Goal: Transaction & Acquisition: Purchase product/service

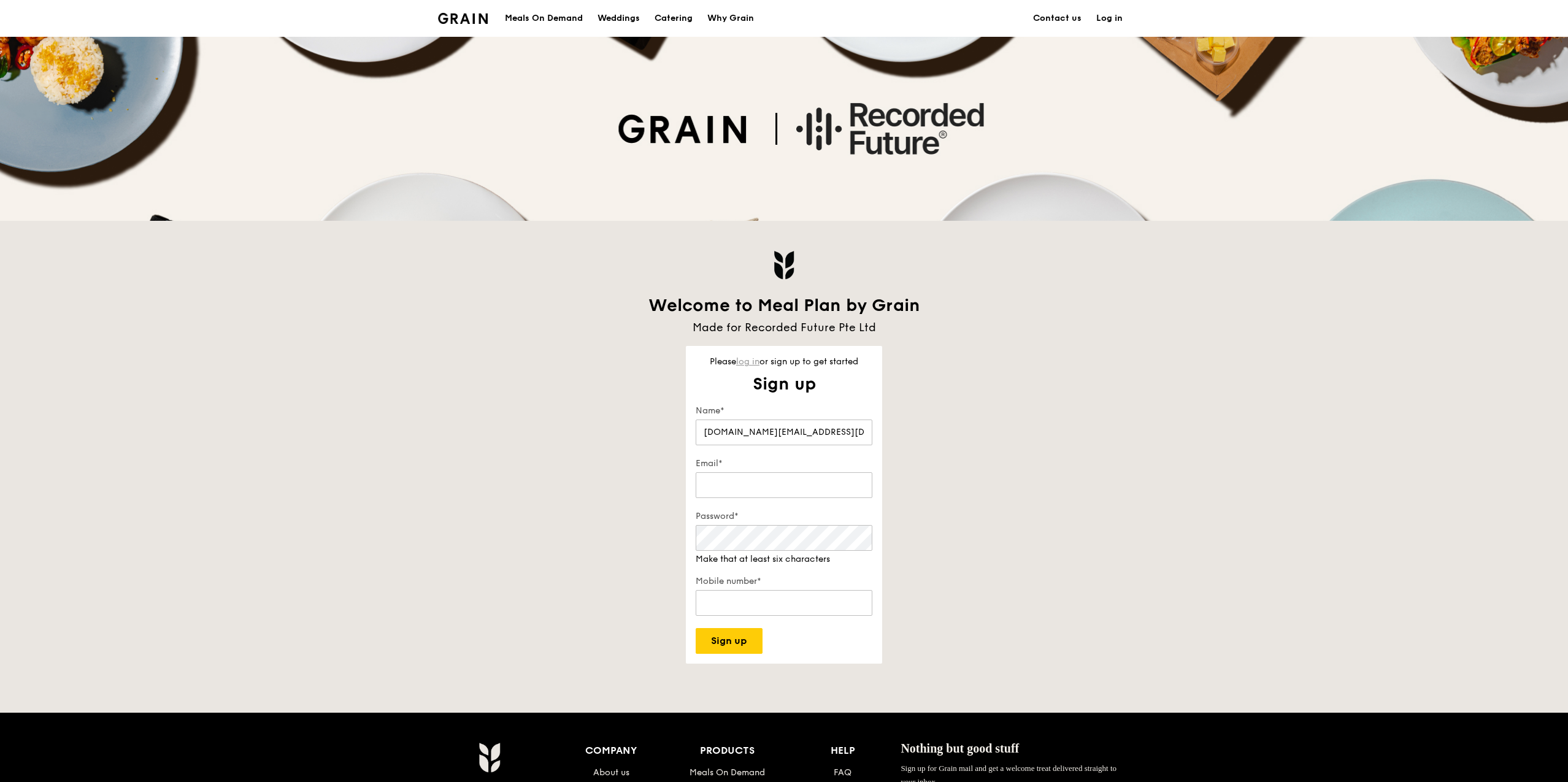
click at [743, 367] on link "log in" at bounding box center [747, 361] width 23 height 10
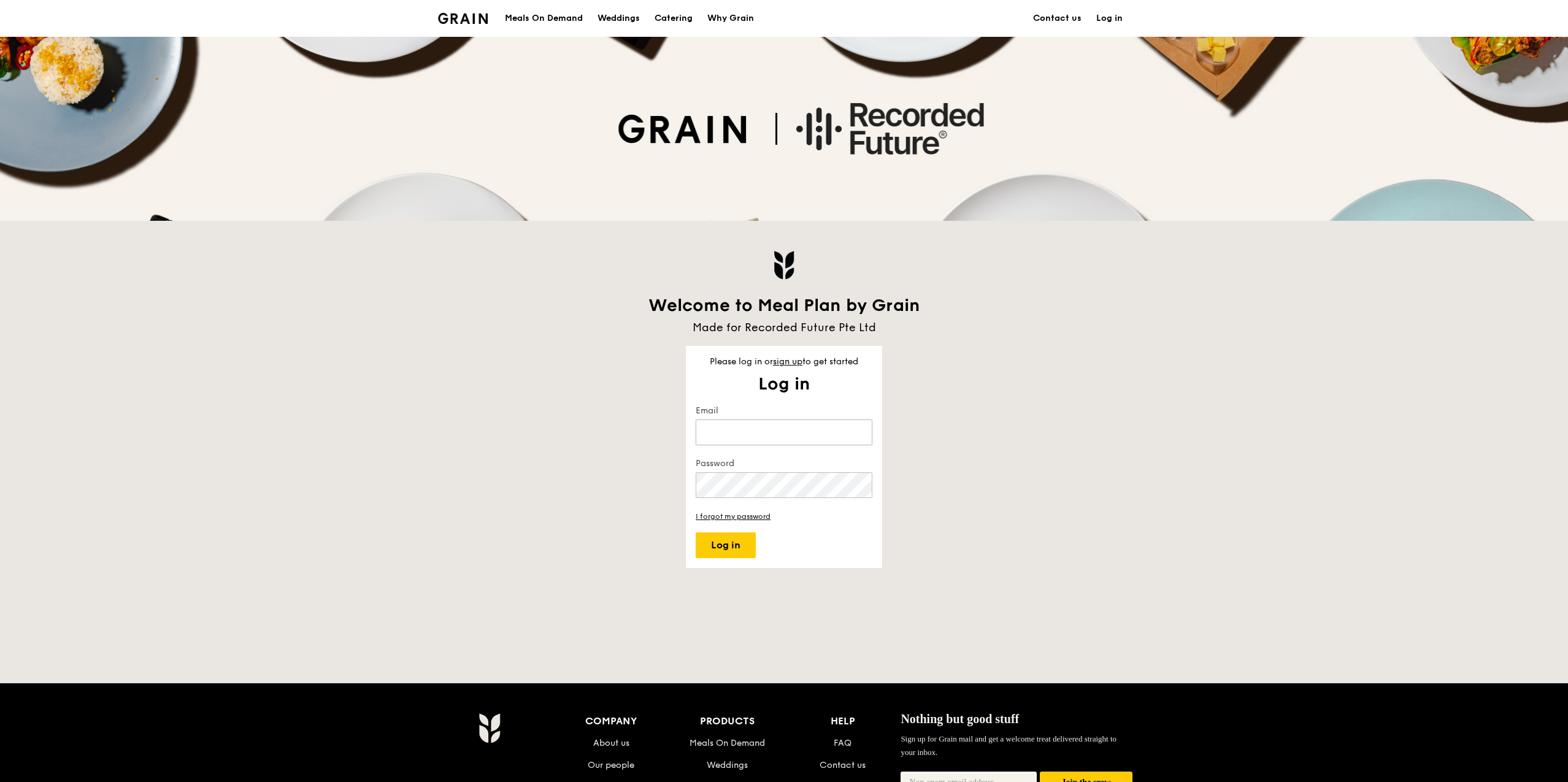
click at [746, 445] on input "Email" at bounding box center [784, 433] width 177 height 26
click at [847, 438] on input "Email" at bounding box center [784, 433] width 177 height 26
click at [859, 437] on keeper-lock "Open Keeper Popup" at bounding box center [858, 433] width 15 height 15
type input "[DOMAIN_NAME][EMAIL_ADDRESS][DOMAIN_NAME]"
click at [737, 543] on button "Log in" at bounding box center [725, 546] width 60 height 26
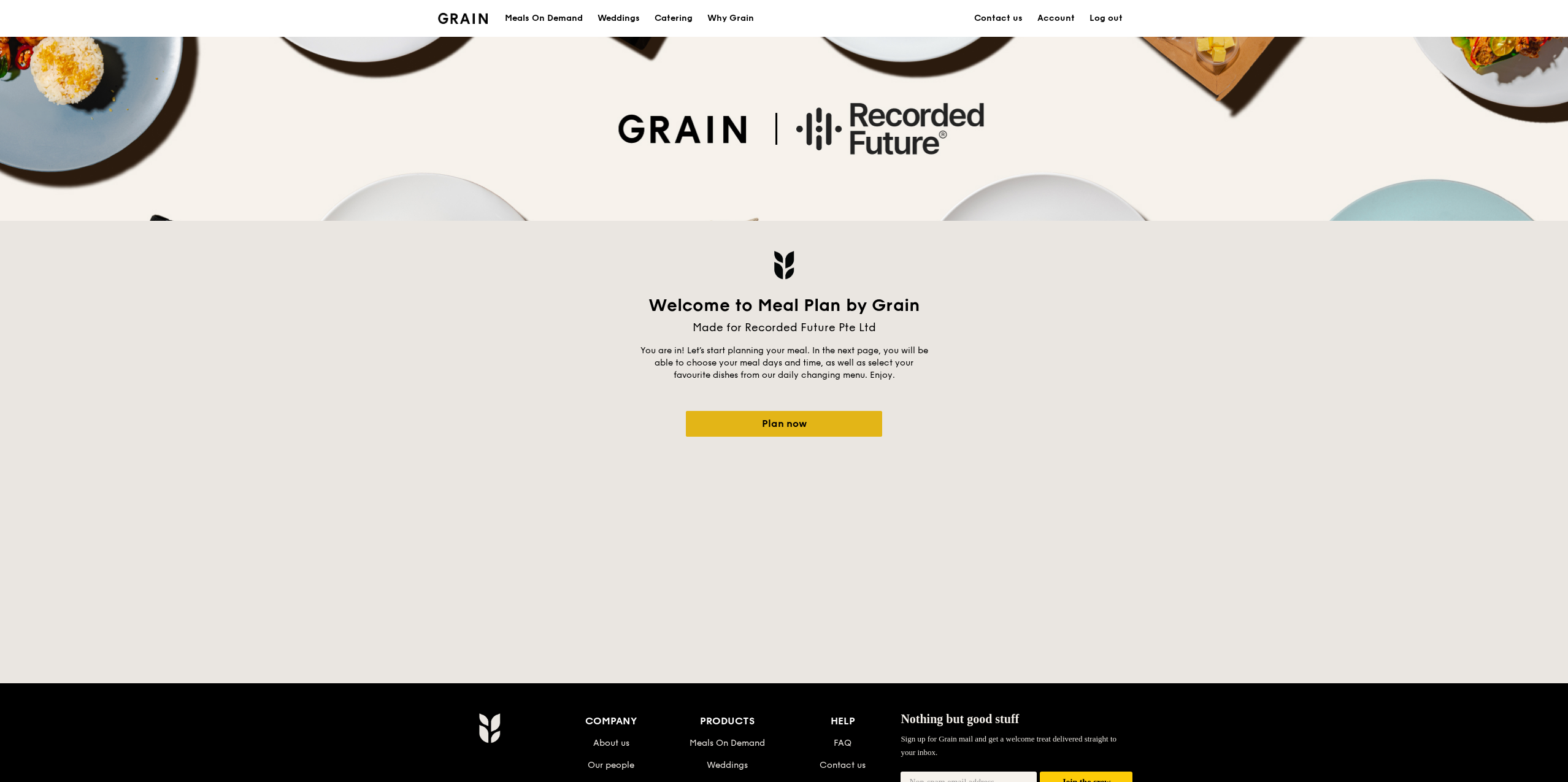
click at [807, 414] on link "Plan now" at bounding box center [784, 425] width 196 height 26
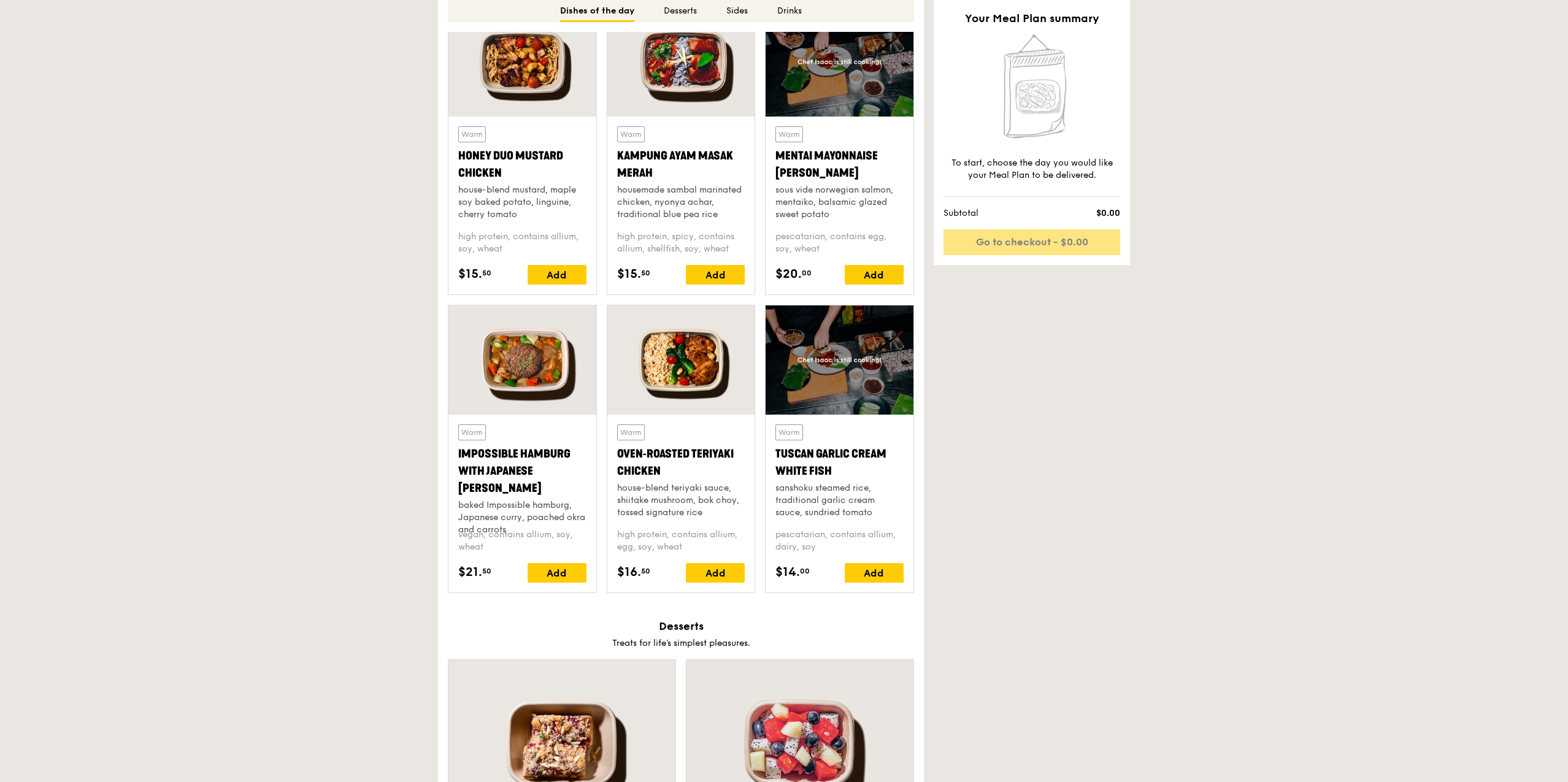
scroll to position [957, 0]
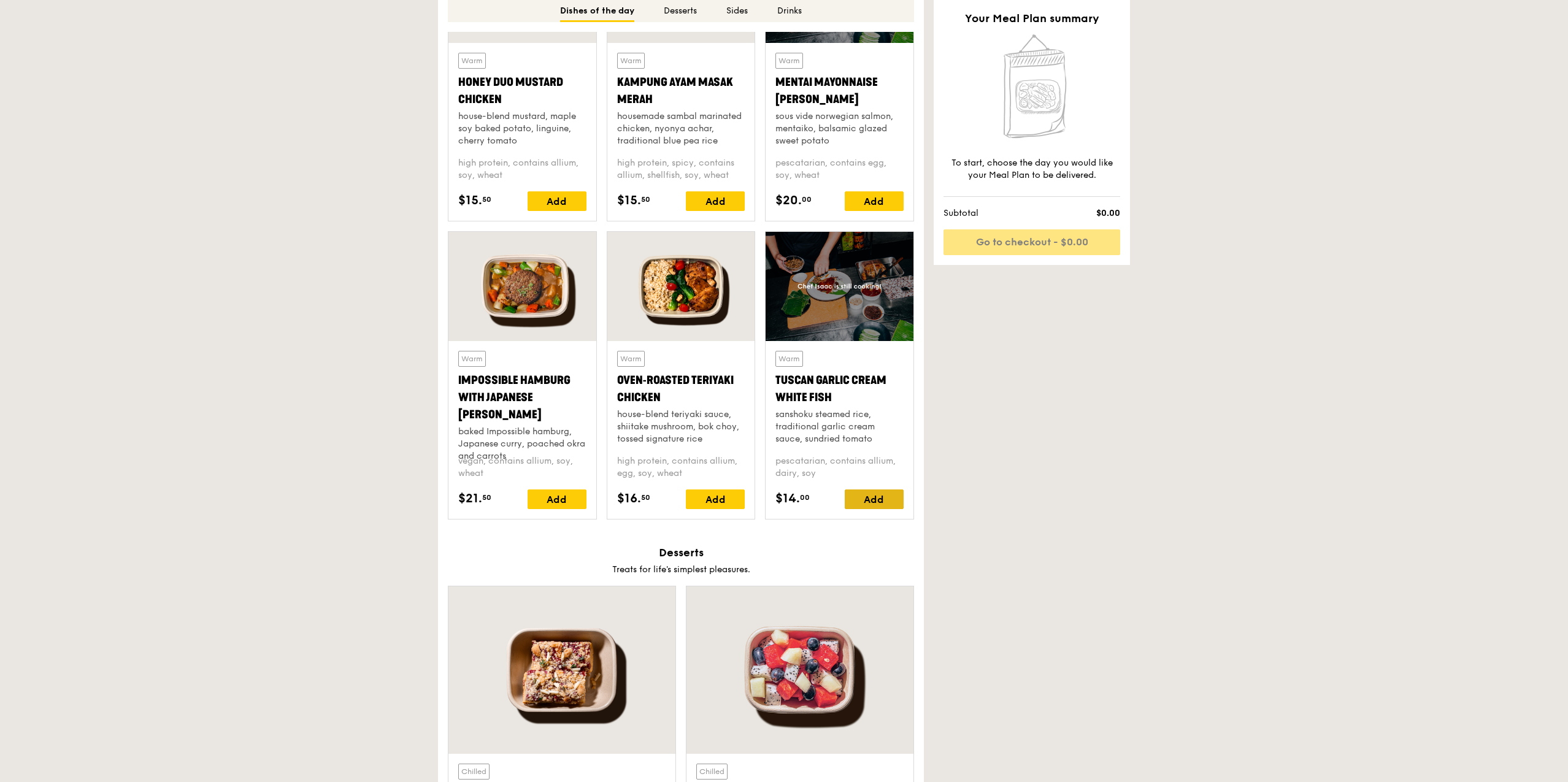
click at [873, 505] on div "Add" at bounding box center [874, 499] width 59 height 20
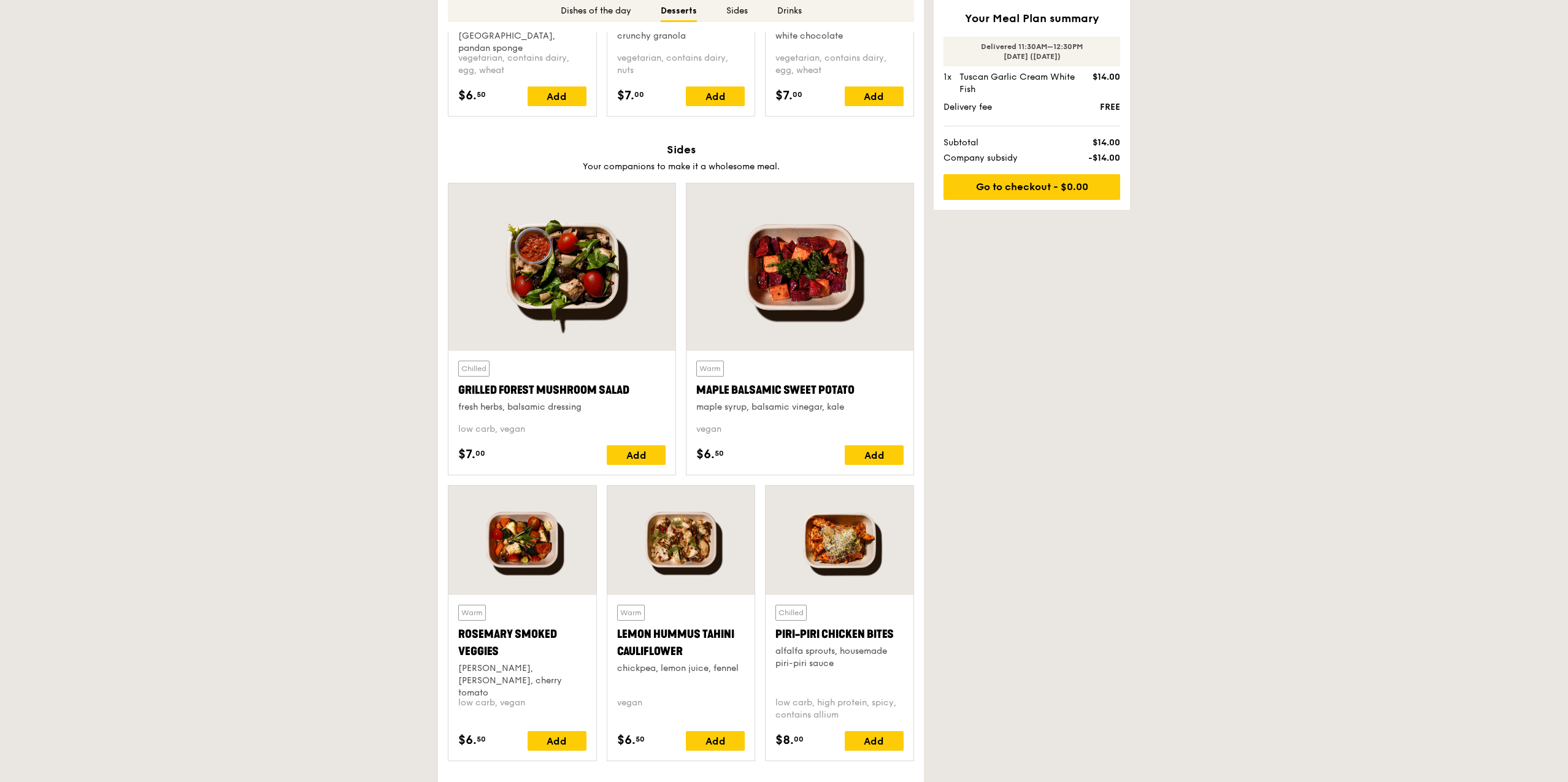
scroll to position [2136, 0]
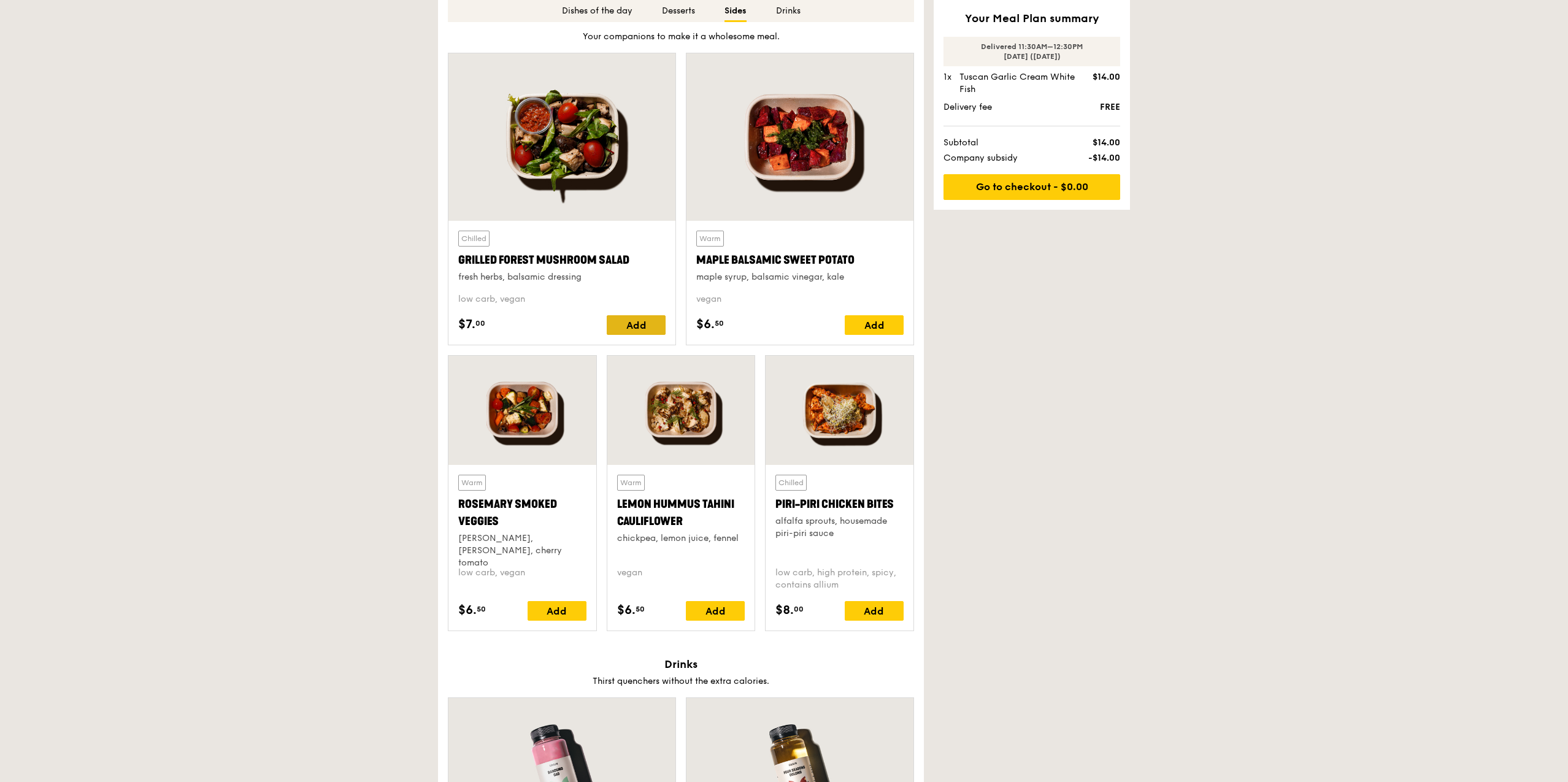
click at [623, 327] on div "Add" at bounding box center [636, 325] width 59 height 20
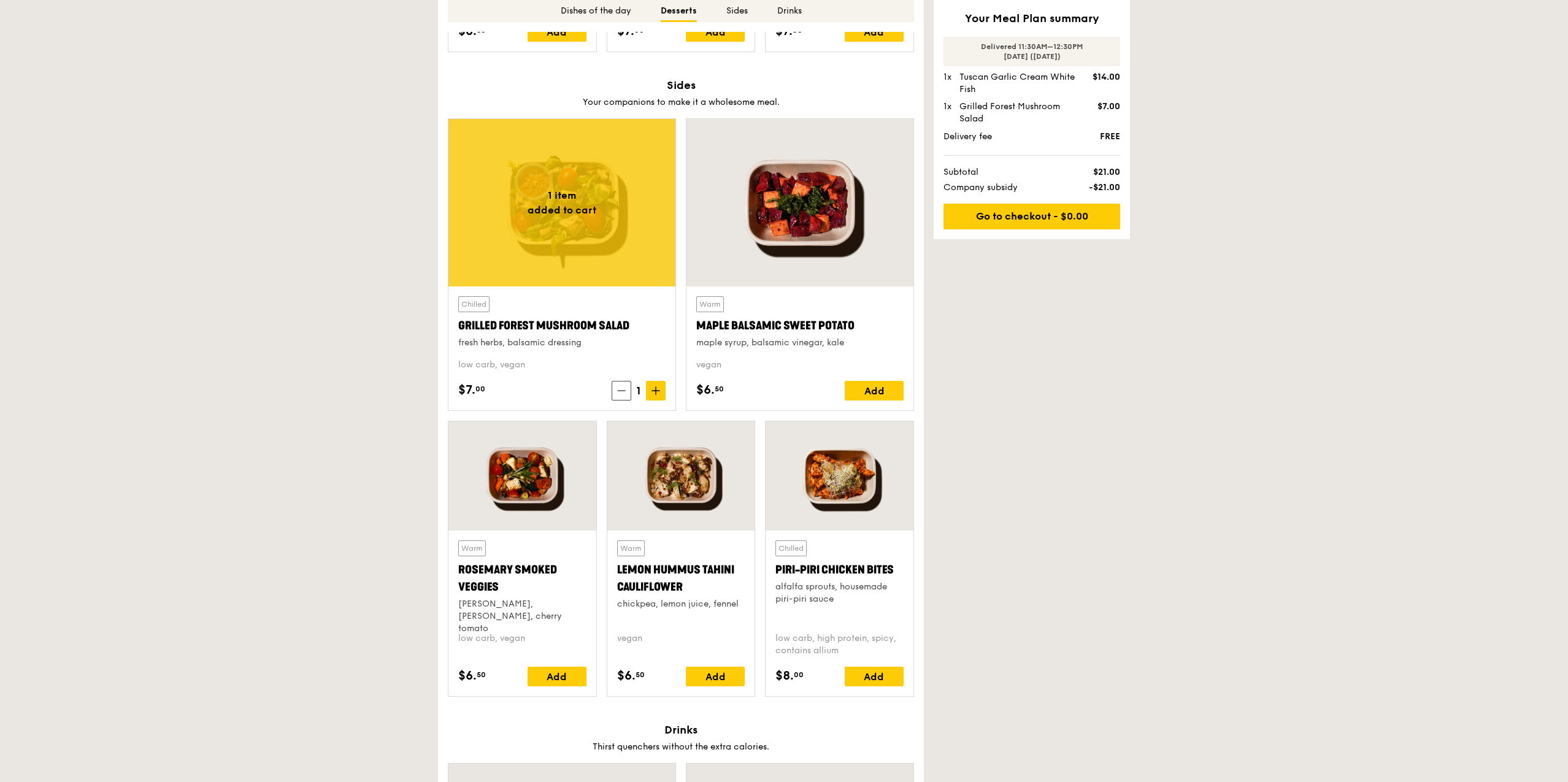
scroll to position [2062, 0]
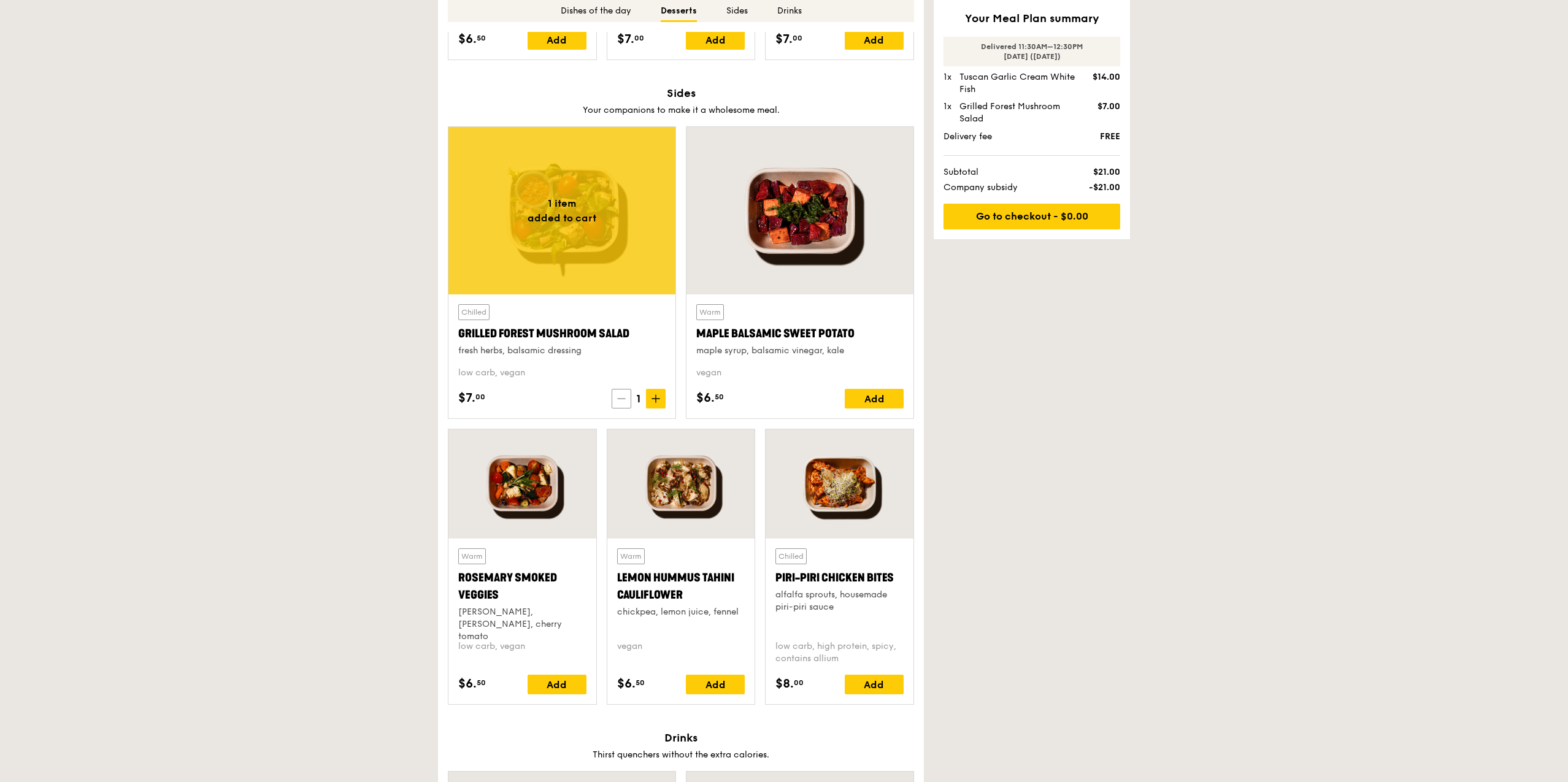
click at [618, 395] on icon at bounding box center [621, 398] width 8 height 8
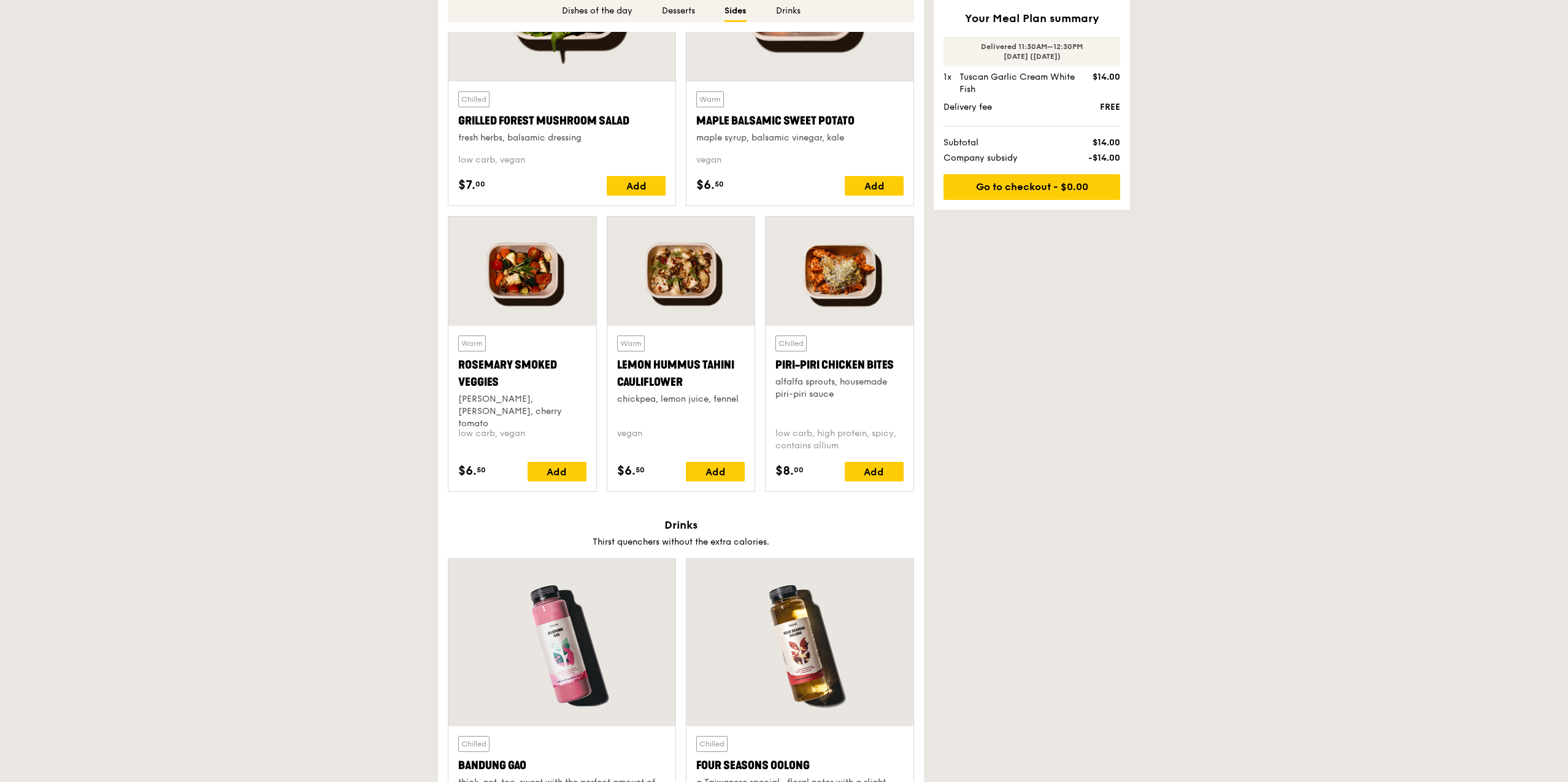
scroll to position [2283, 0]
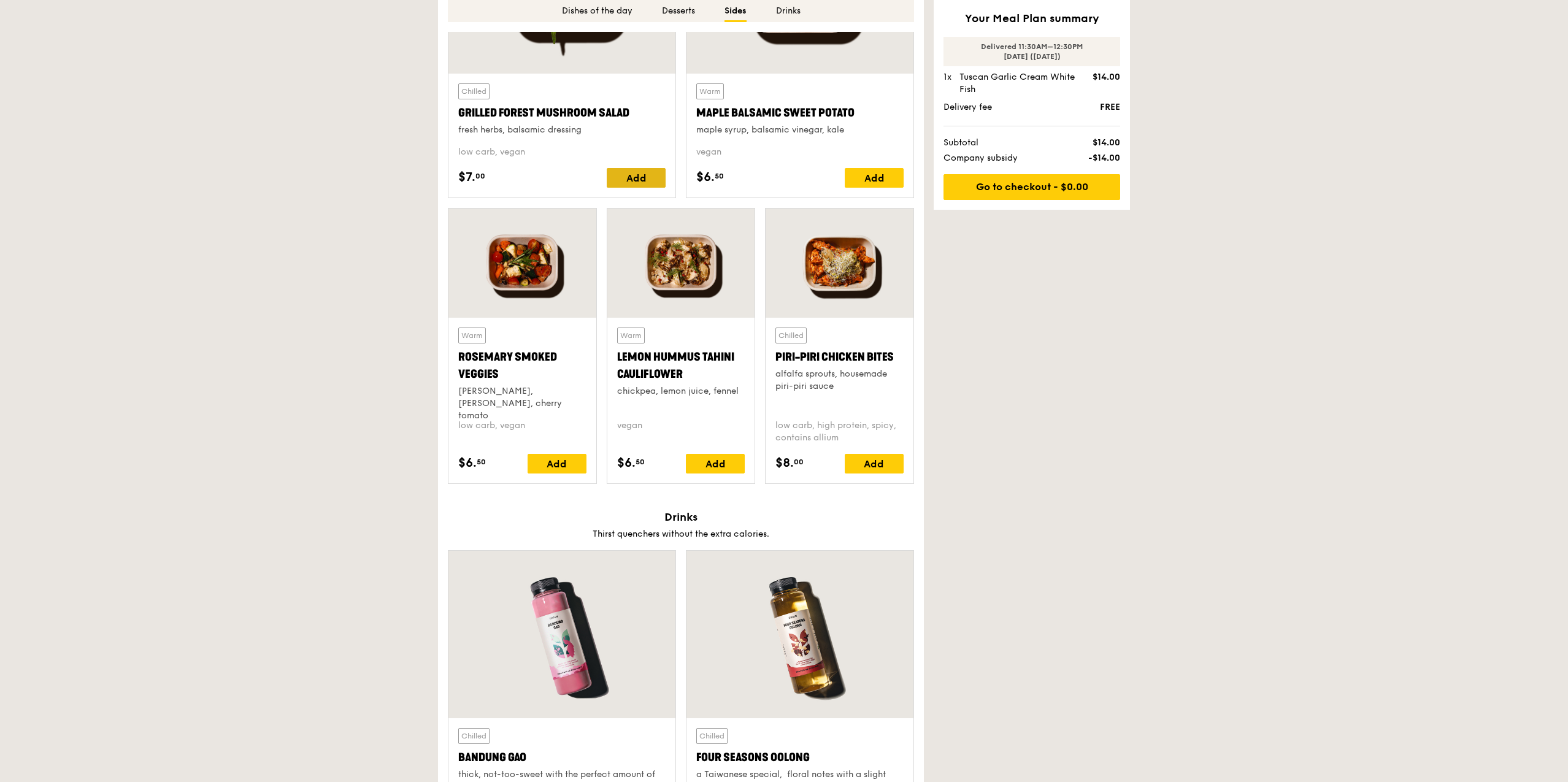
click at [644, 183] on div "Add" at bounding box center [636, 178] width 59 height 20
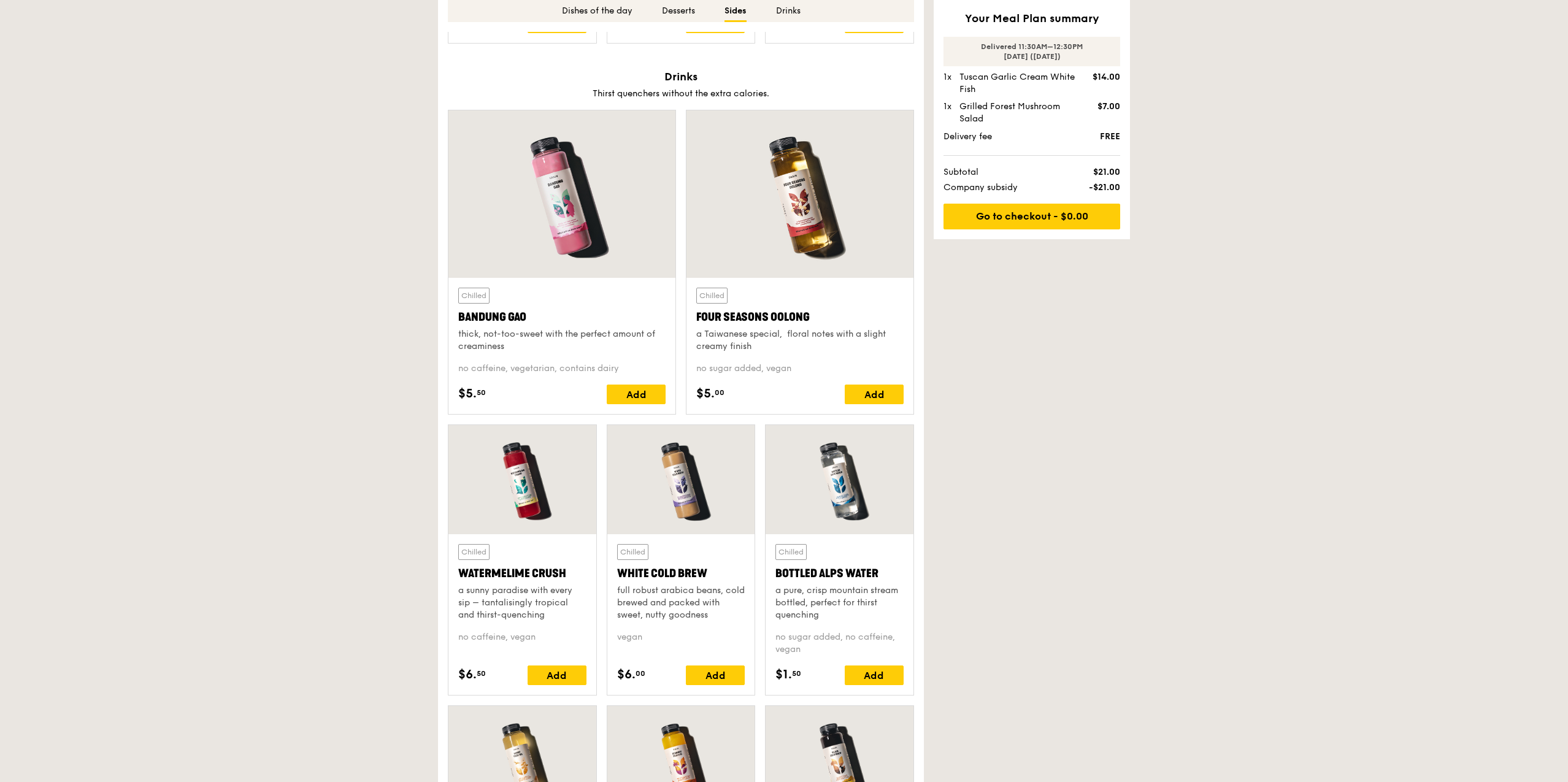
scroll to position [3240, 0]
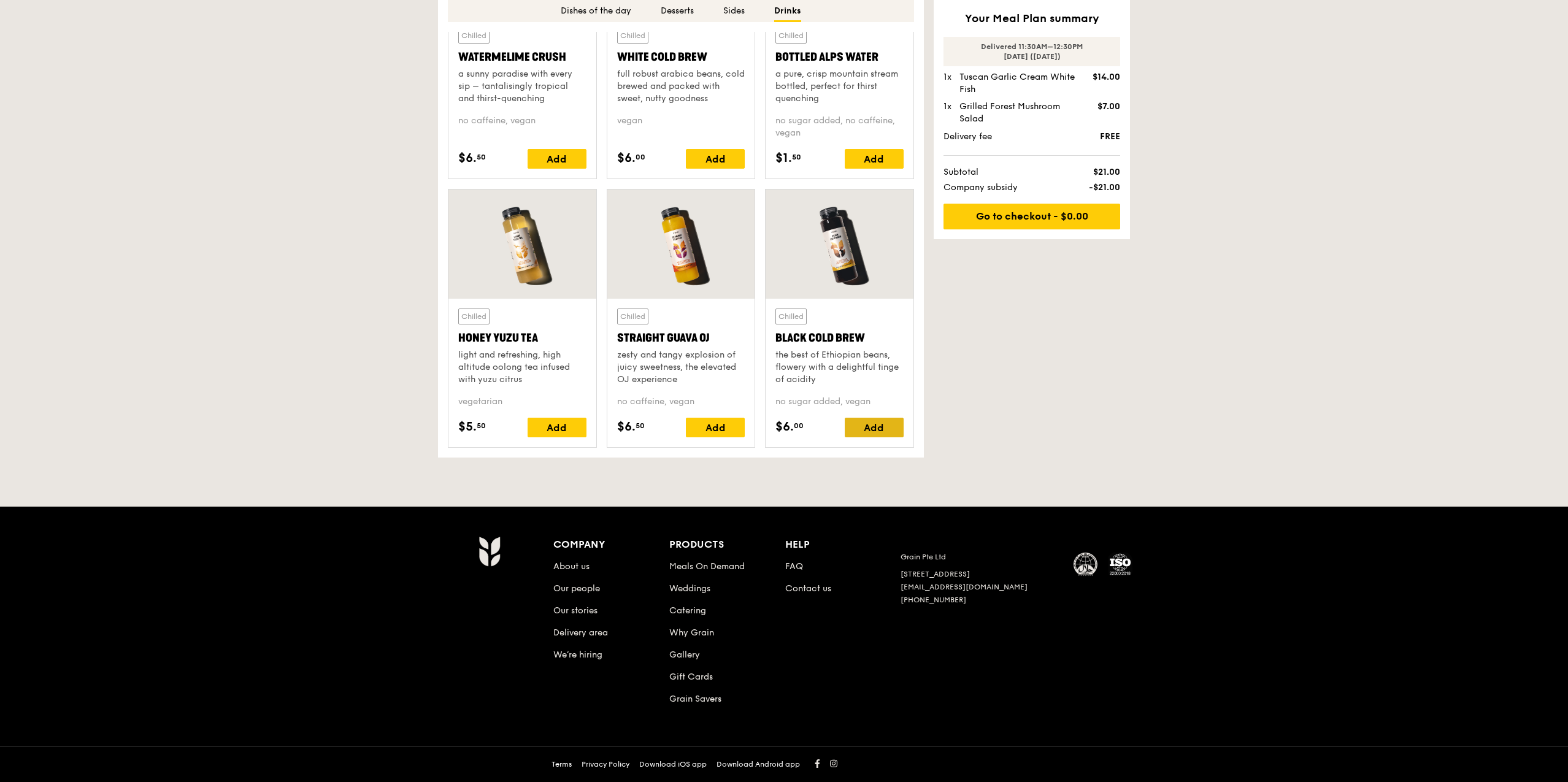
click at [877, 431] on div "Add" at bounding box center [874, 427] width 59 height 20
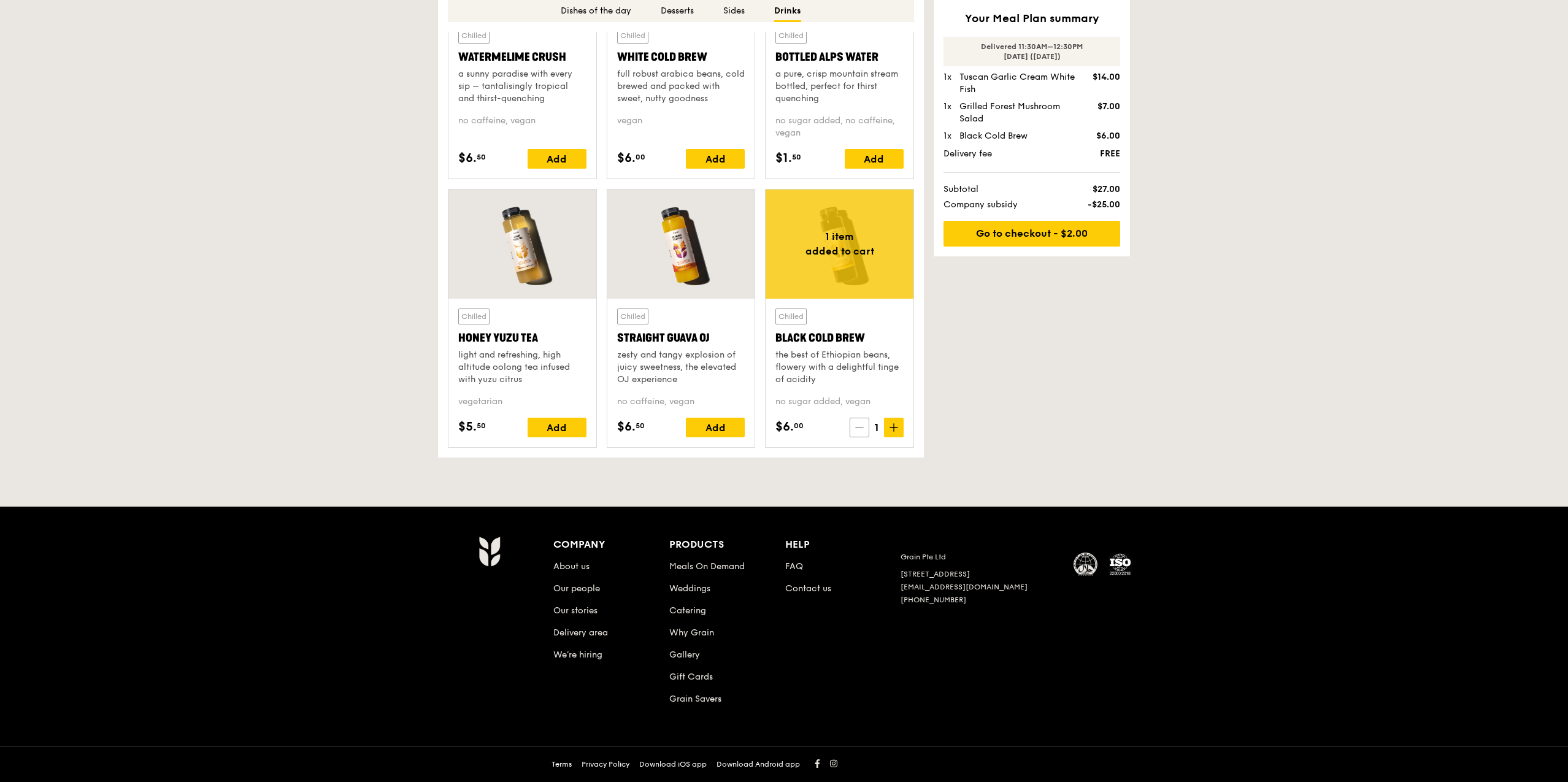
click at [861, 429] on icon at bounding box center [859, 427] width 8 height 8
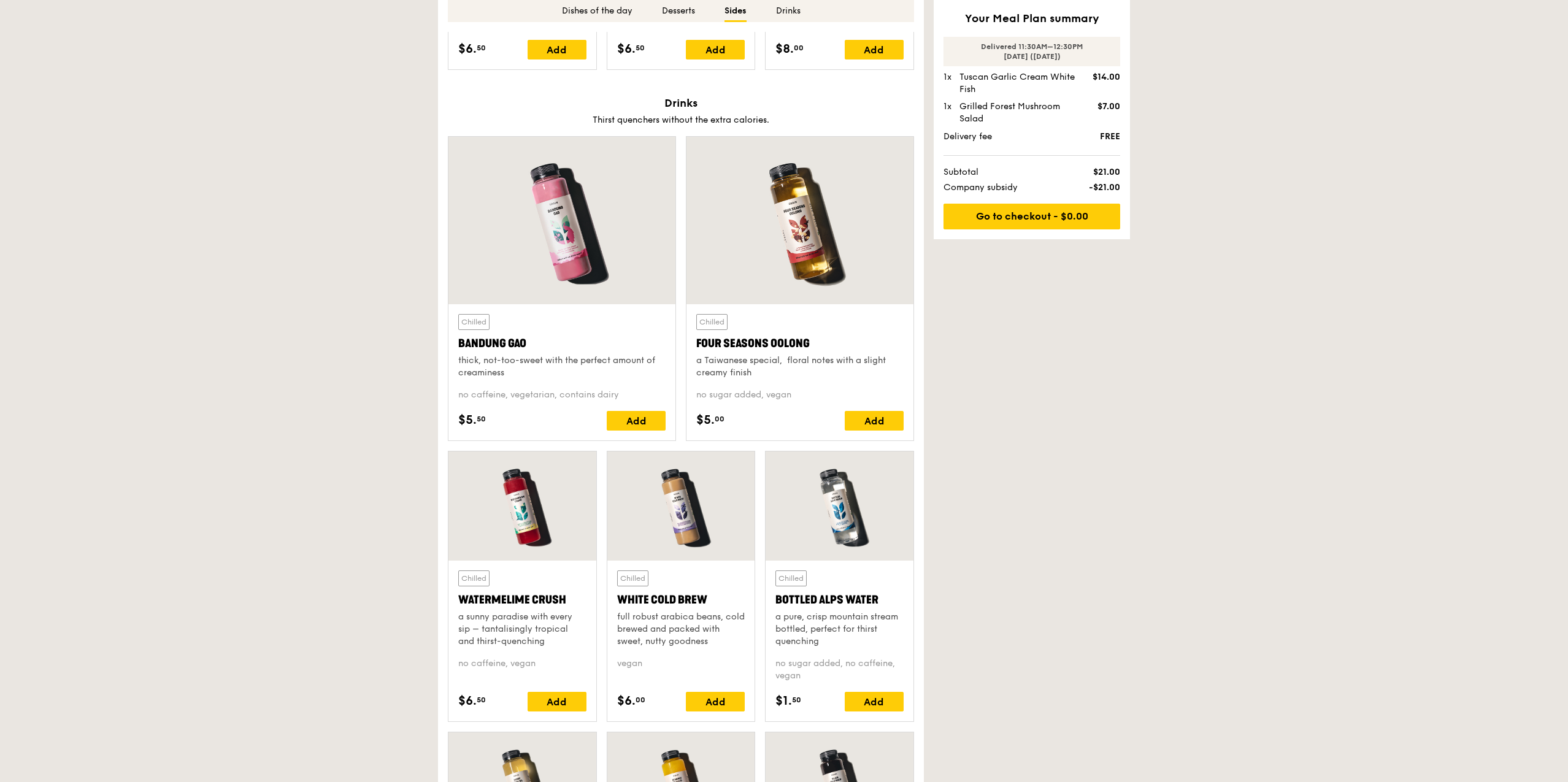
scroll to position [2725, 0]
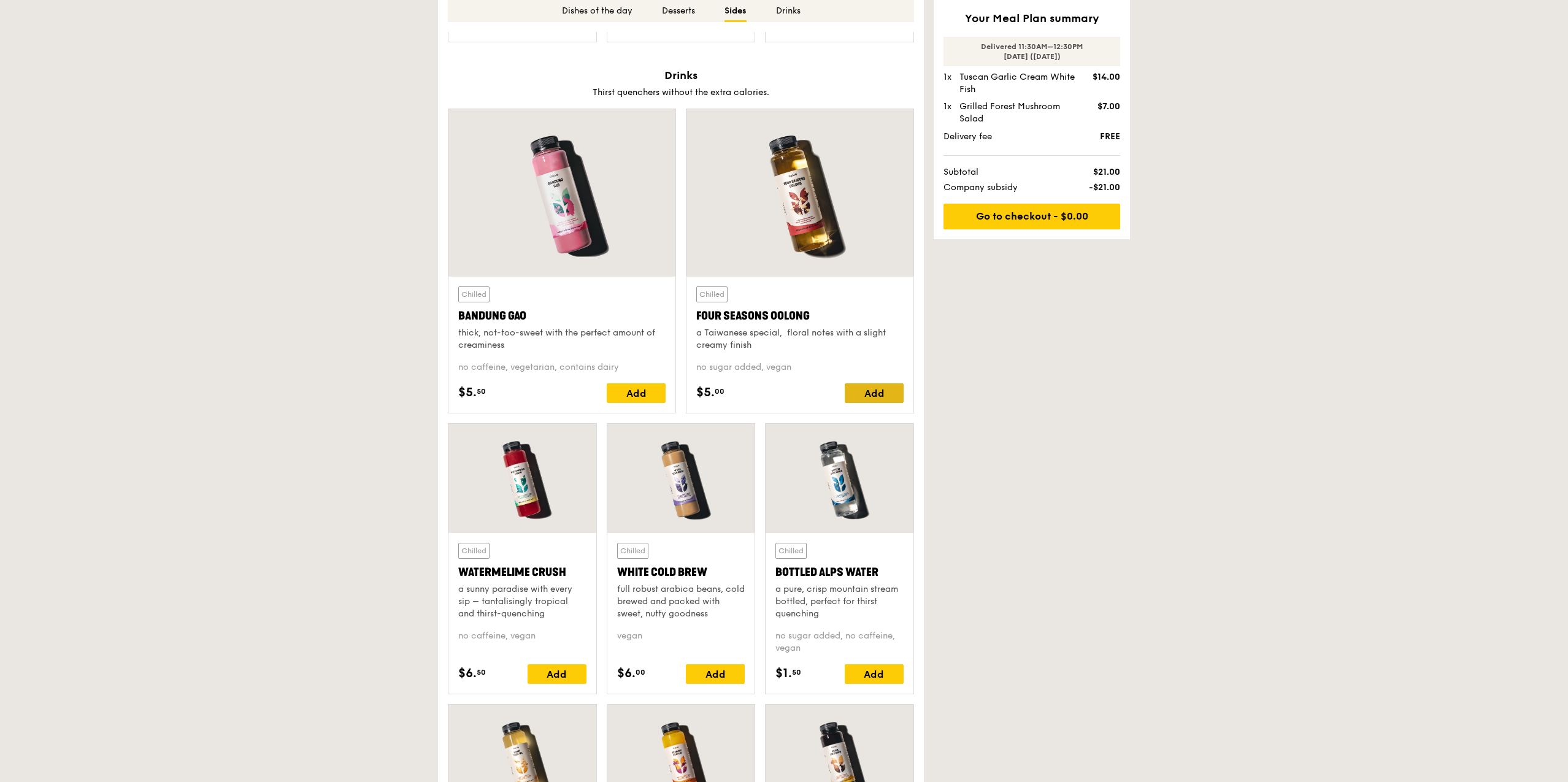
click at [886, 395] on div "Add" at bounding box center [874, 393] width 59 height 20
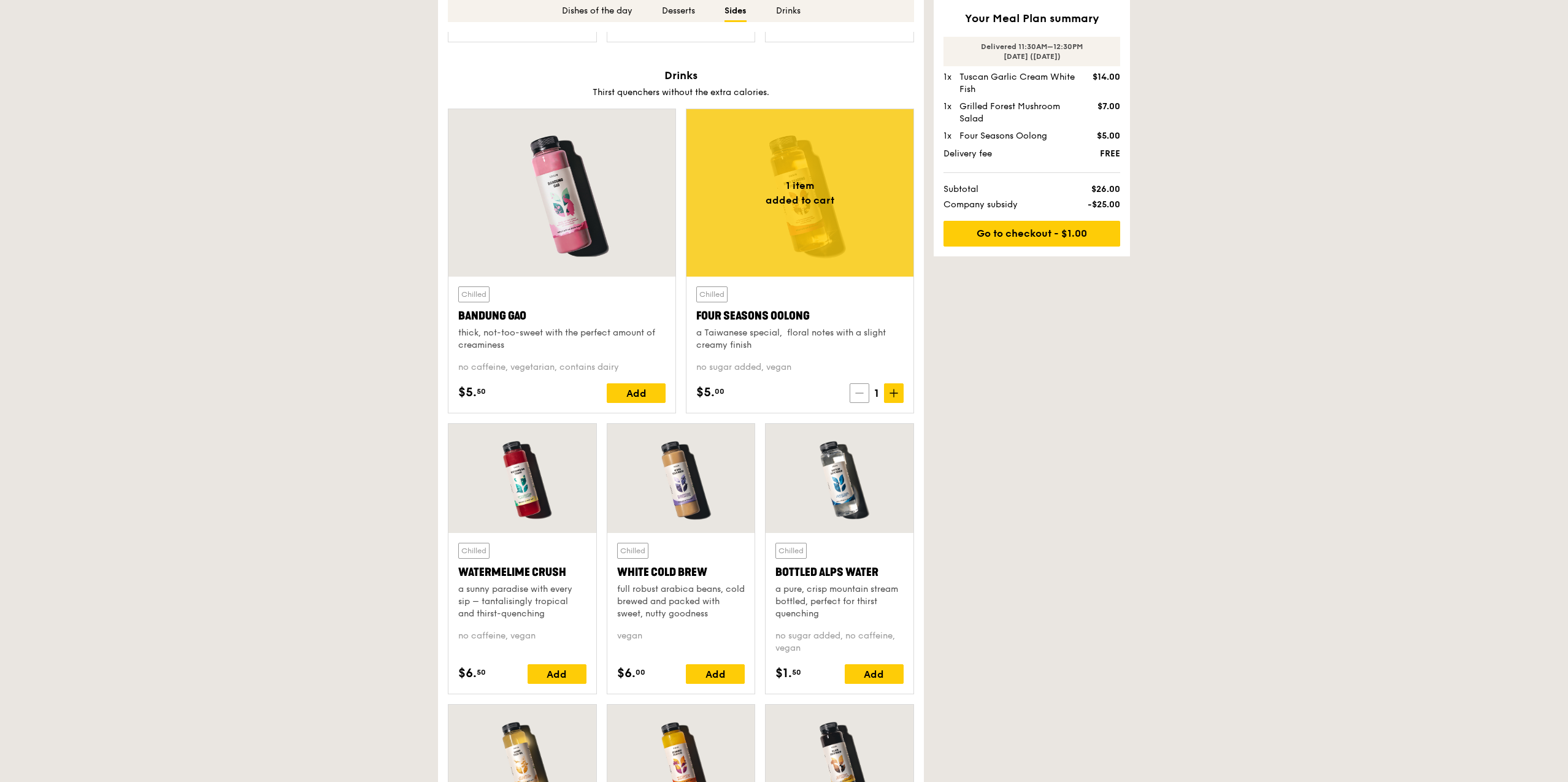
click at [860, 398] on span at bounding box center [859, 393] width 20 height 20
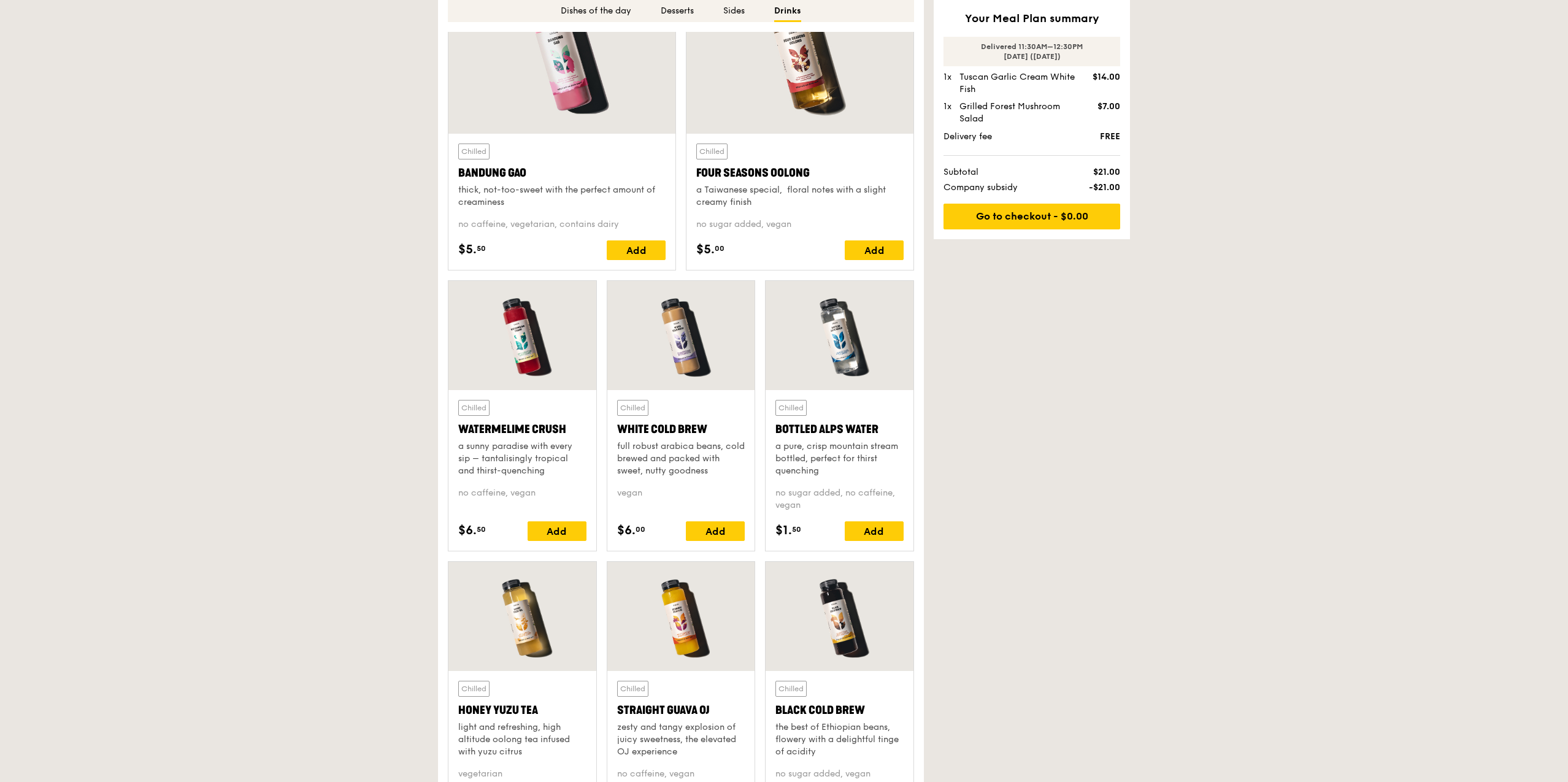
scroll to position [2872, 0]
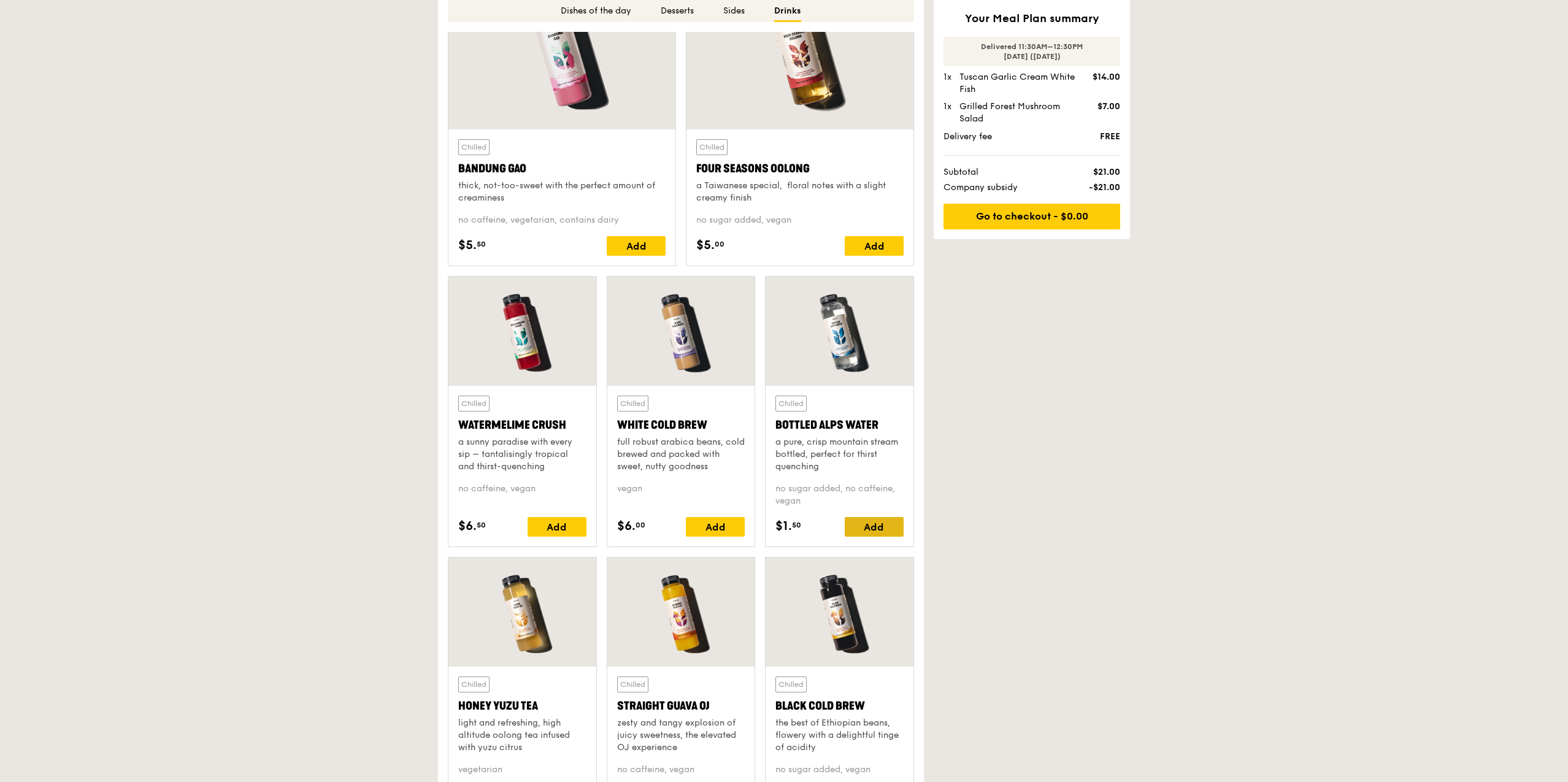
click at [881, 524] on div "Add" at bounding box center [874, 527] width 59 height 20
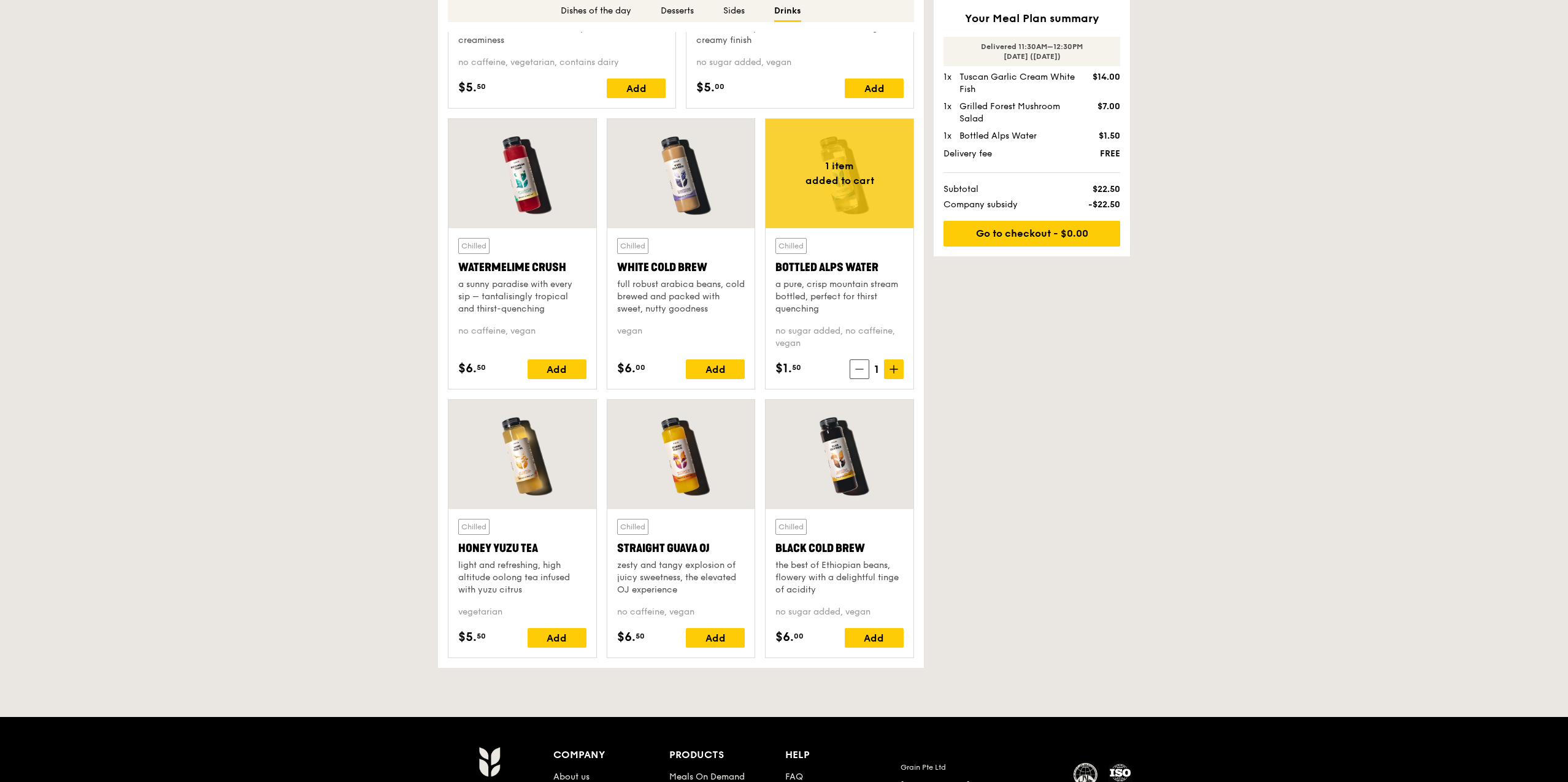
scroll to position [3093, 0]
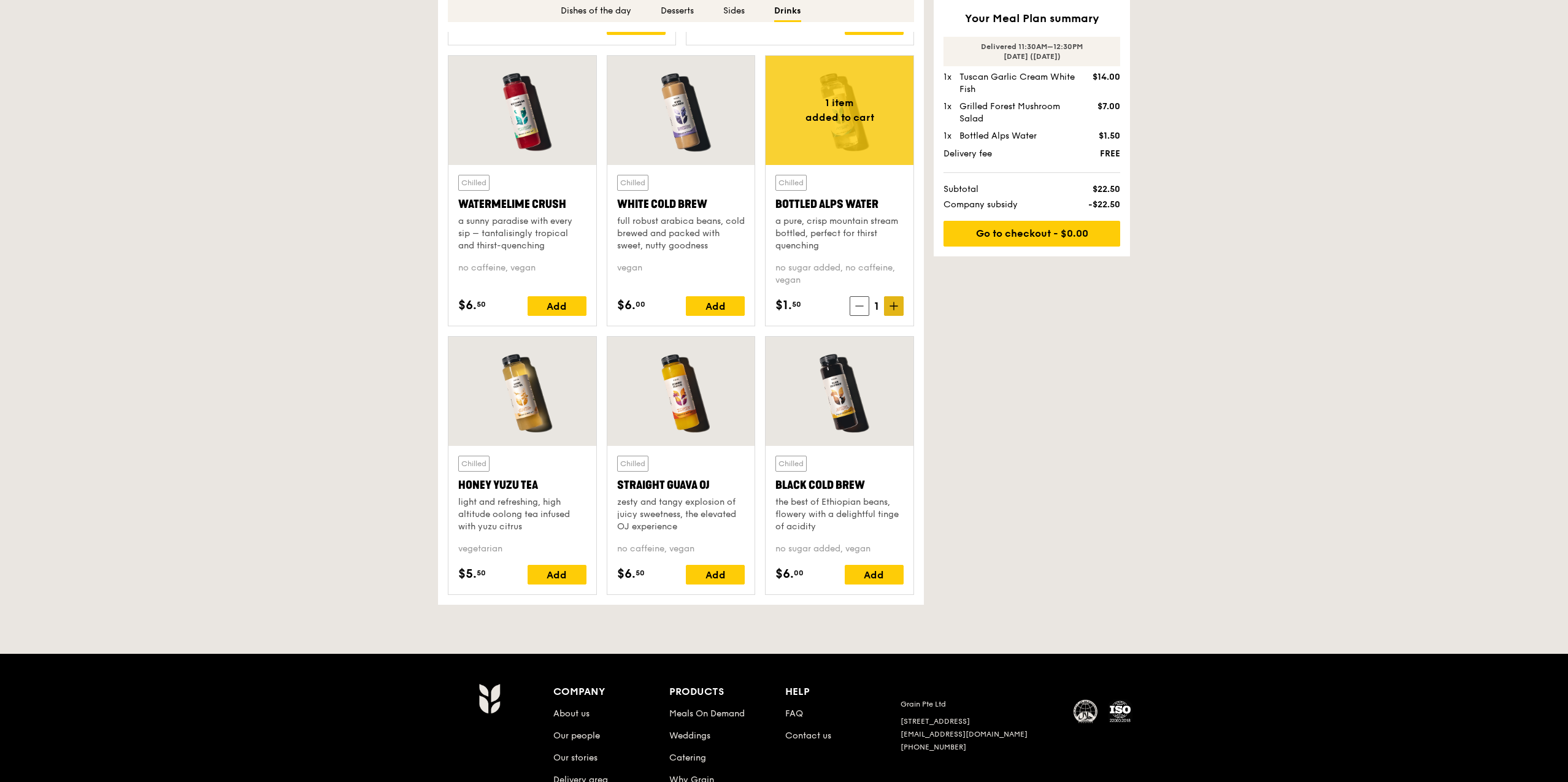
click at [894, 304] on icon at bounding box center [893, 305] width 8 height 8
click at [861, 307] on icon at bounding box center [857, 305] width 8 height 8
click at [1042, 242] on link "Go to checkout - $0.00" at bounding box center [1032, 234] width 177 height 26
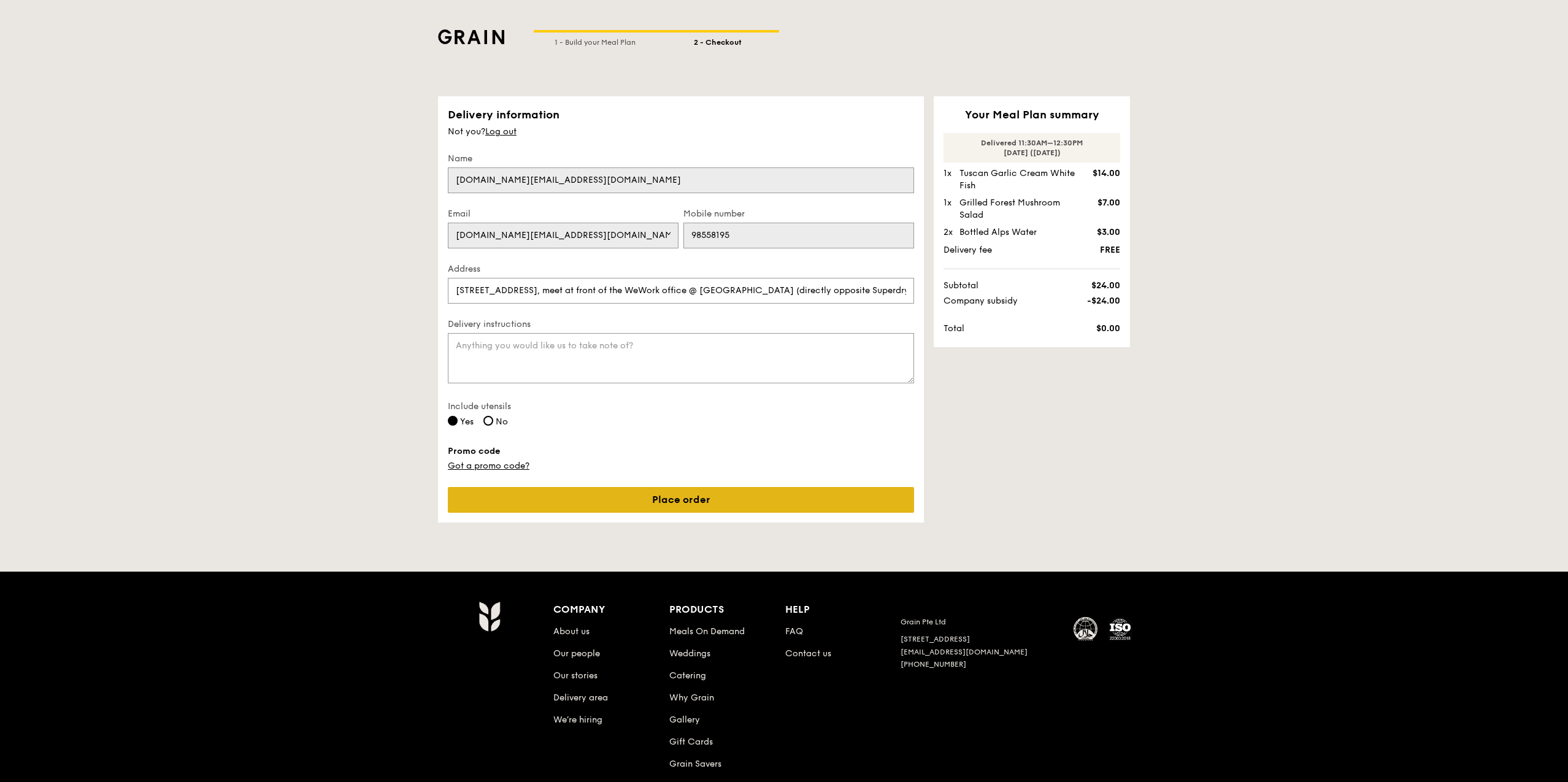
click at [598, 500] on link "Place order" at bounding box center [680, 500] width 466 height 26
